Goal: Task Accomplishment & Management: Use online tool/utility

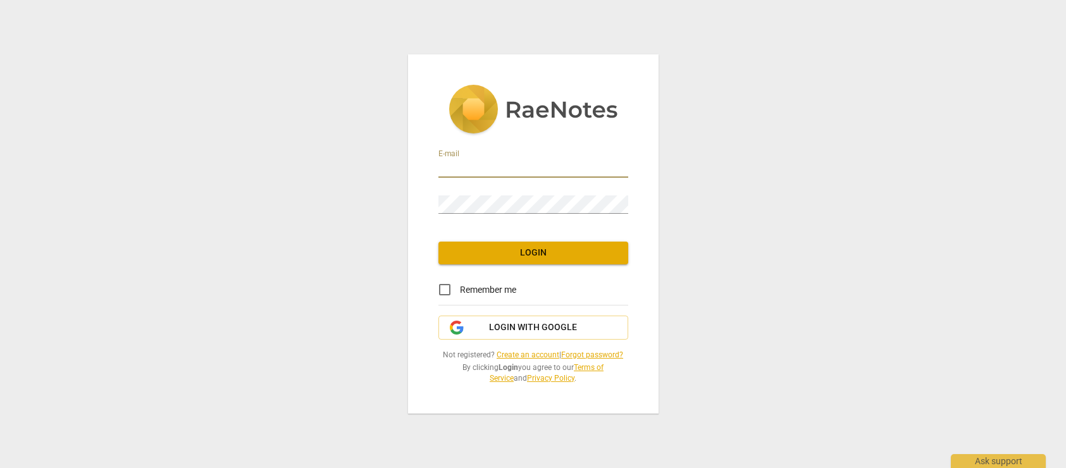
click at [467, 164] on input "email" at bounding box center [533, 168] width 190 height 18
click at [0, 0] on com-1password-button at bounding box center [0, 0] width 0 height 0
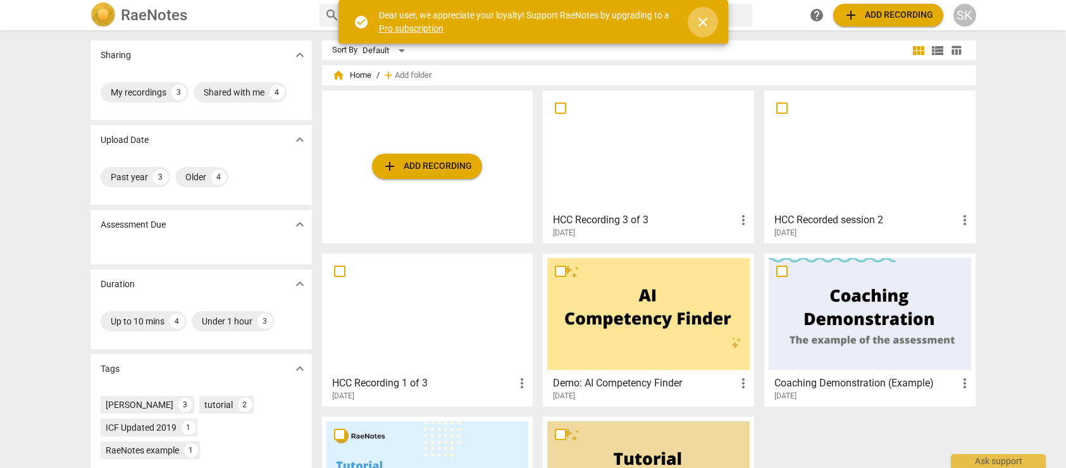
click at [705, 20] on span "close" at bounding box center [702, 22] width 15 height 15
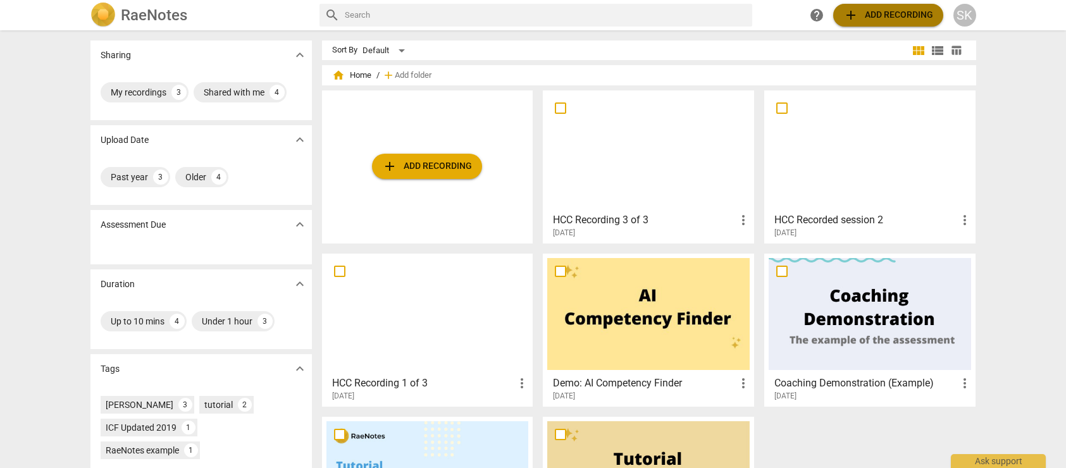
click at [883, 9] on span "add Add recording" at bounding box center [888, 15] width 90 height 15
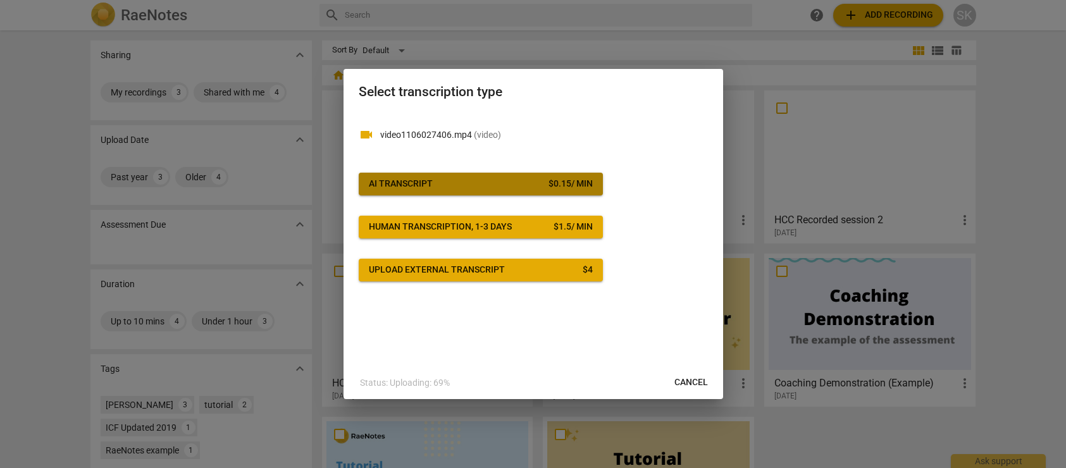
click at [485, 187] on span "AI Transcript $ 0.15 / min" at bounding box center [481, 184] width 224 height 13
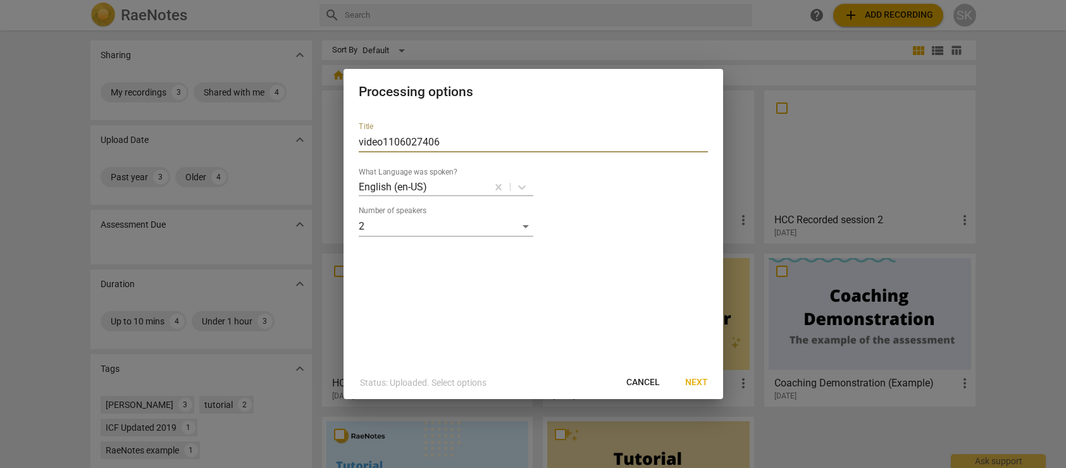
drag, startPoint x: 447, startPoint y: 142, endPoint x: 342, endPoint y: 144, distance: 105.1
click at [342, 144] on div "Processing options Title video1106027406 What Language was spoken? English (en-…" at bounding box center [533, 234] width 1066 height 468
type input "F"
type input "HCC Performance Evaluation"
click at [697, 382] on span "Next" at bounding box center [696, 382] width 23 height 13
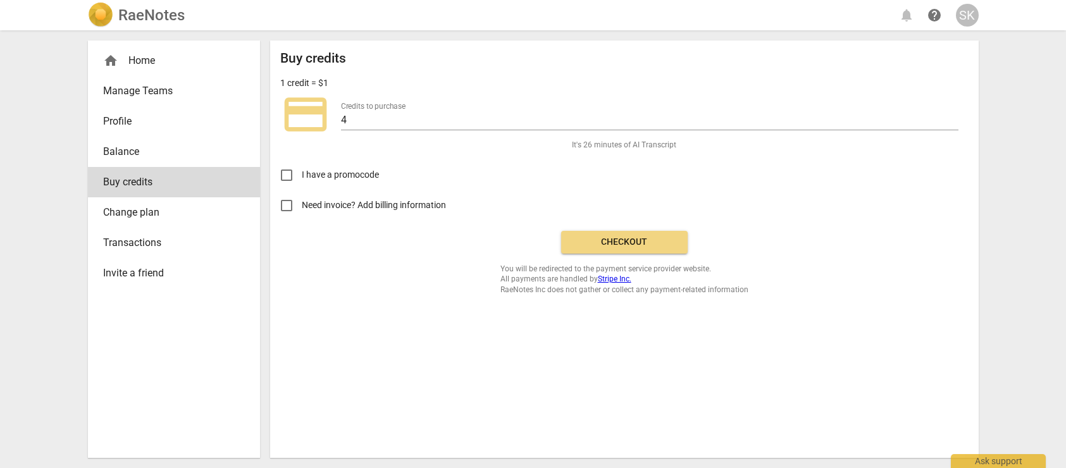
click at [633, 239] on span "Checkout" at bounding box center [624, 242] width 106 height 13
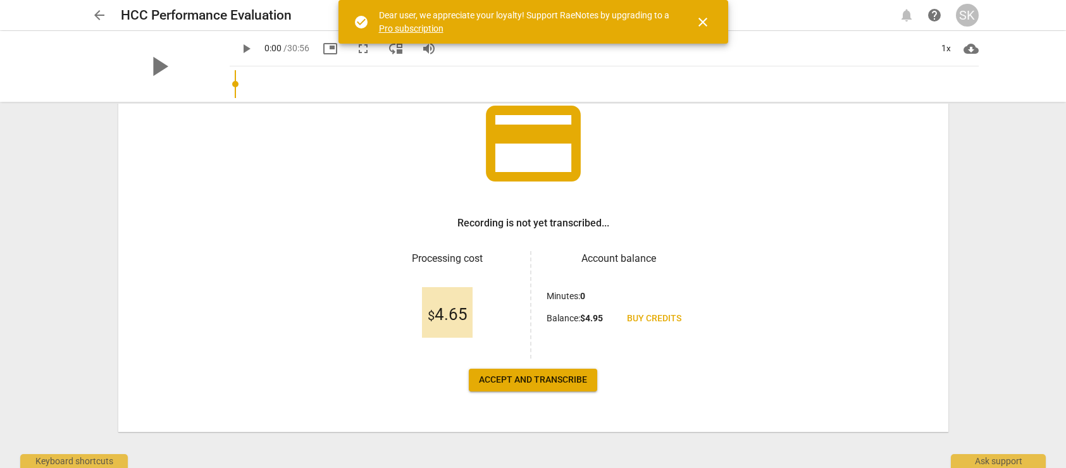
scroll to position [99, 0]
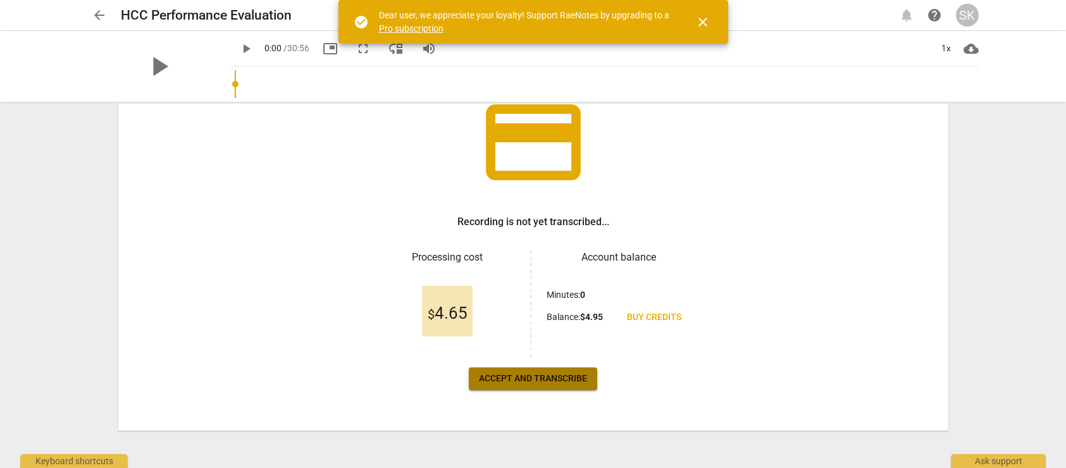
click at [572, 383] on span "Accept and transcribe" at bounding box center [533, 379] width 108 height 13
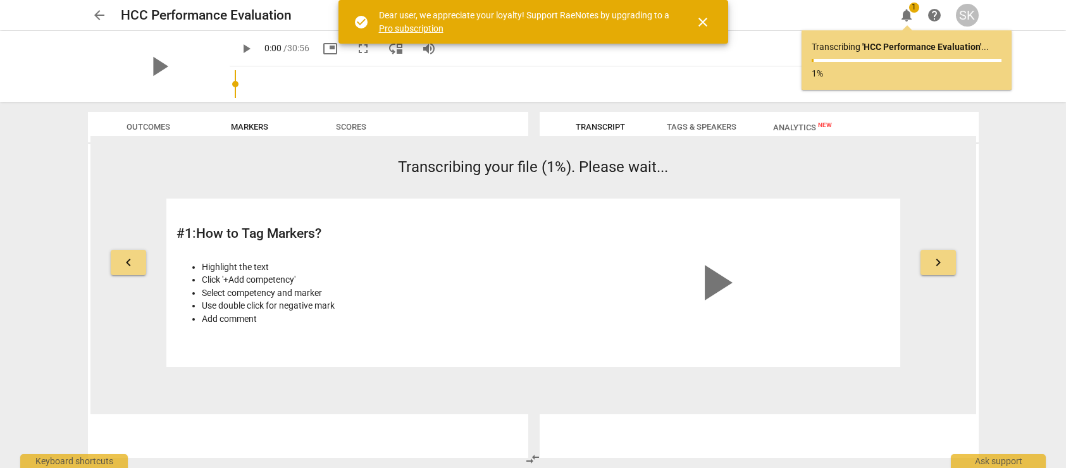
click at [702, 24] on span "close" at bounding box center [702, 22] width 15 height 15
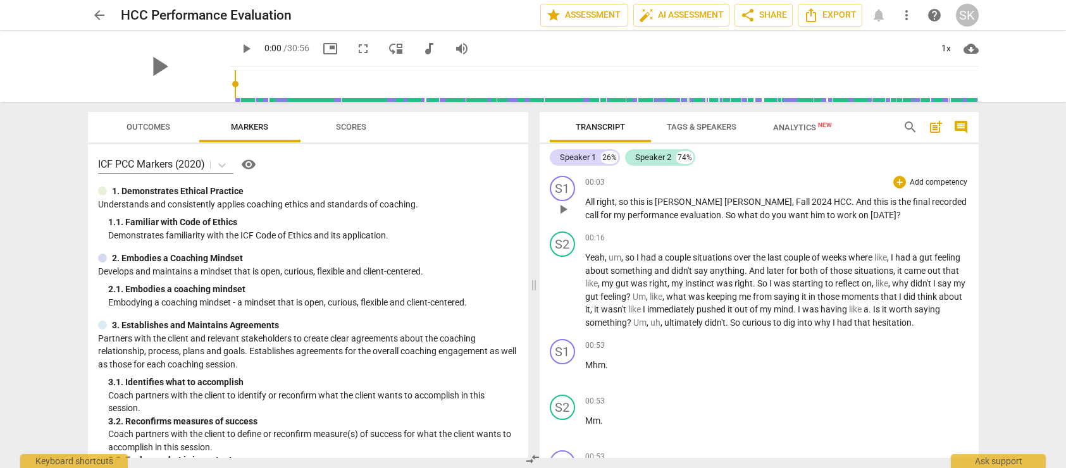
click at [676, 204] on span "[PERSON_NAME]" at bounding box center [690, 202] width 70 height 10
click at [724, 204] on span "[PERSON_NAME]" at bounding box center [758, 202] width 68 height 10
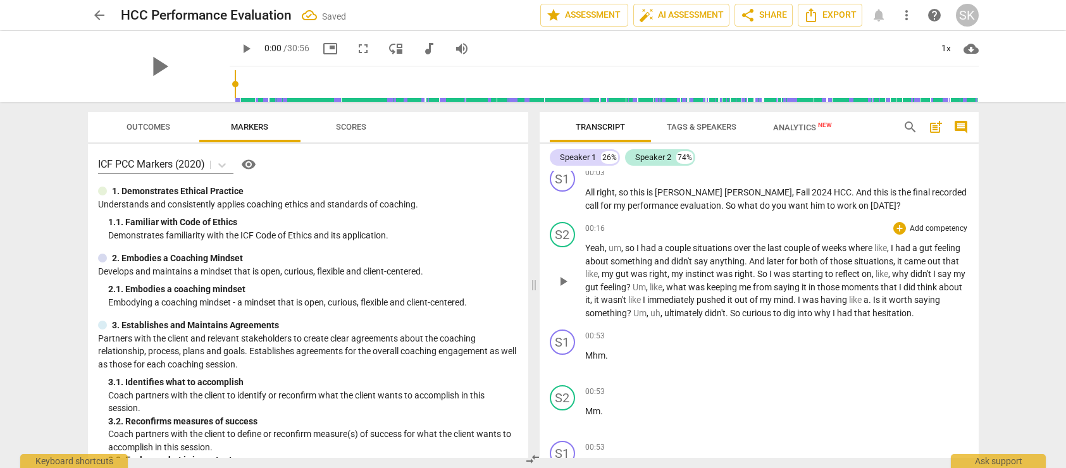
scroll to position [11, 0]
drag, startPoint x: 767, startPoint y: 204, endPoint x: 784, endPoint y: 204, distance: 17.1
click at [784, 204] on p "All right , so this is [PERSON_NAME] , Fall 2024 HCC . And this is the final re…" at bounding box center [776, 197] width 383 height 26
